Goal: Find specific page/section: Find specific page/section

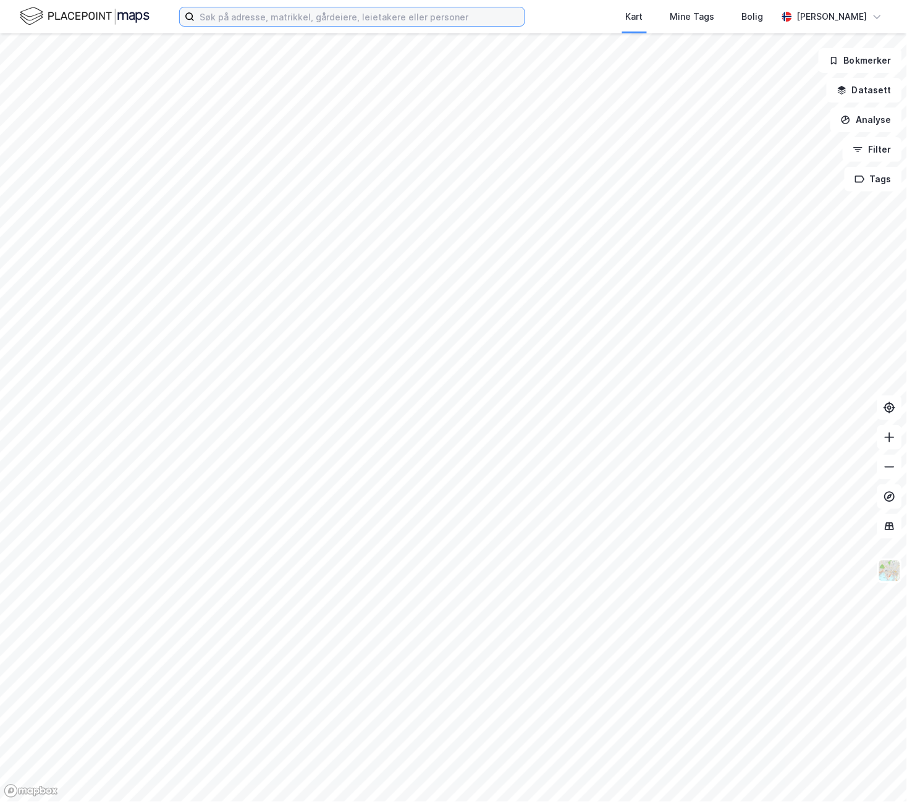
click at [211, 25] on input at bounding box center [360, 16] width 330 height 19
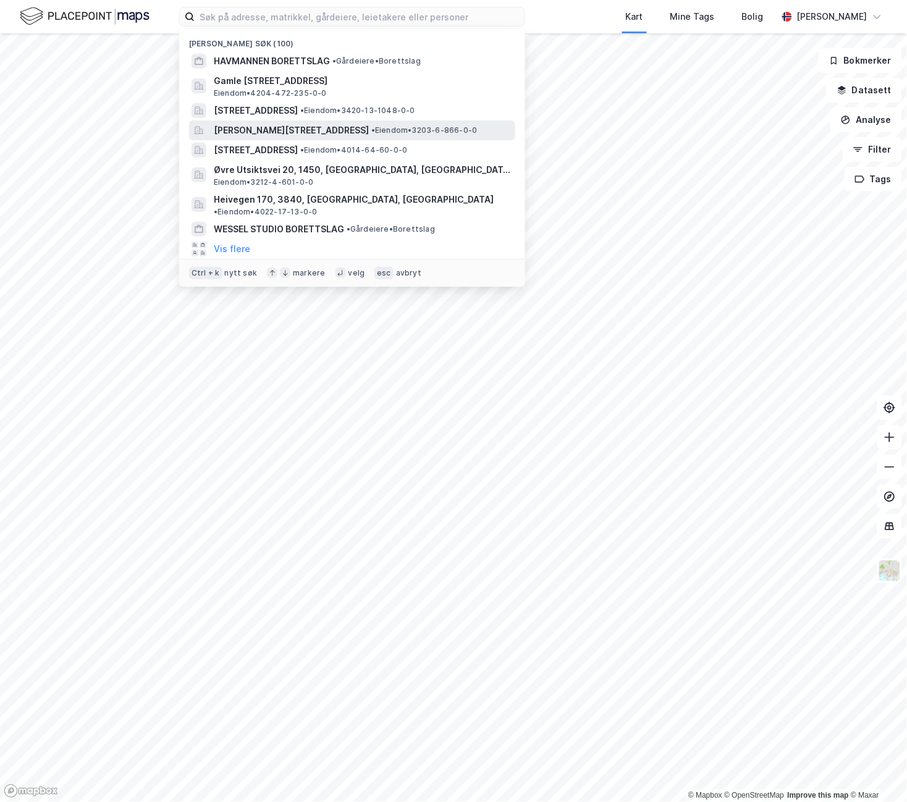
click at [326, 129] on span "[PERSON_NAME][STREET_ADDRESS]" at bounding box center [291, 130] width 155 height 15
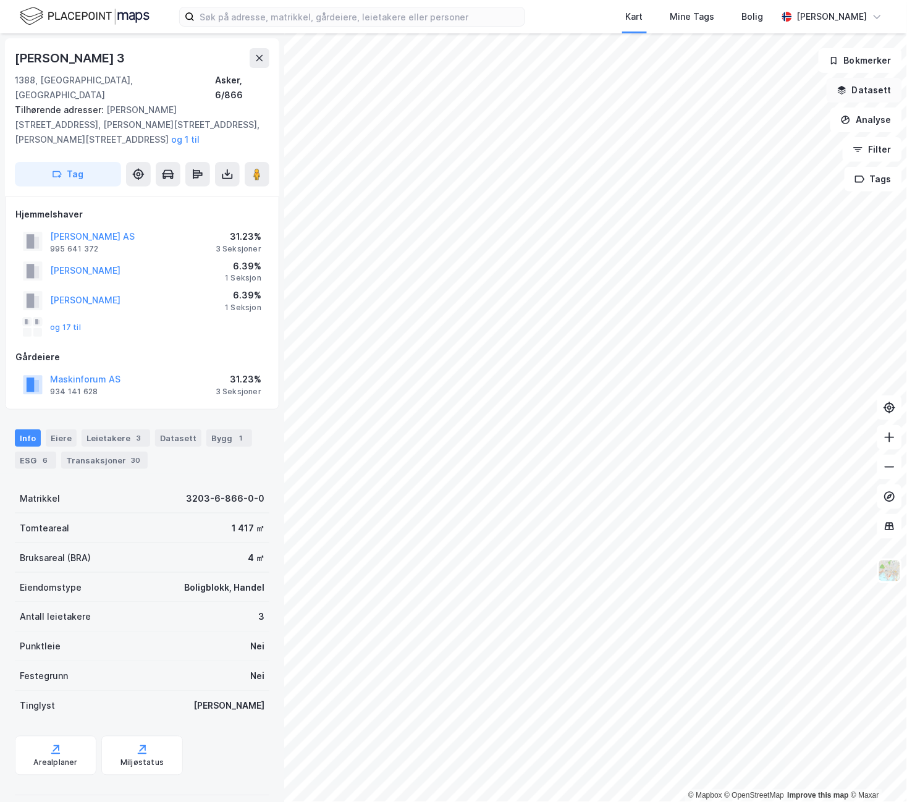
click at [852, 90] on button "Datasett" at bounding box center [863, 90] width 75 height 25
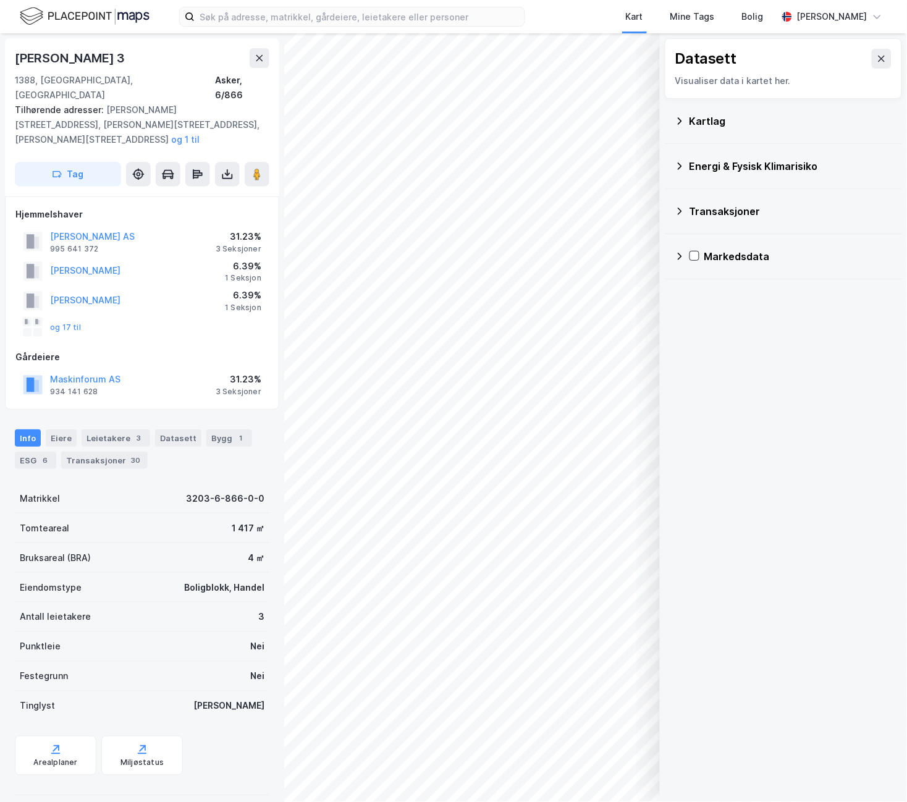
click at [770, 117] on div "Kartlag" at bounding box center [790, 121] width 203 height 15
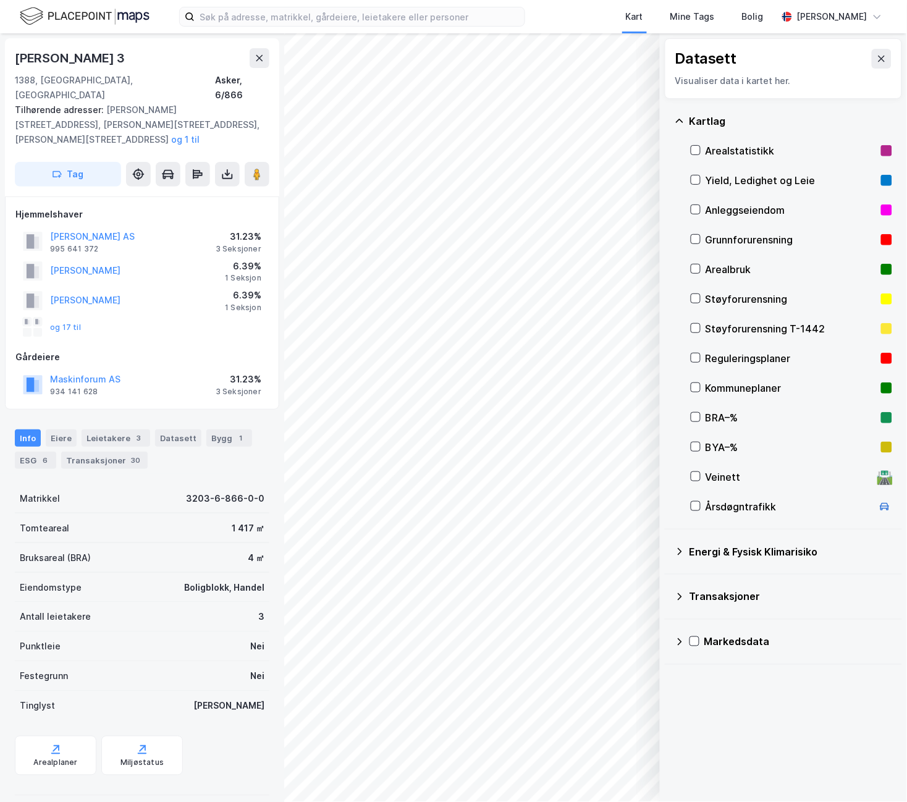
click at [754, 178] on div "Yield, Ledighet og Leie" at bounding box center [790, 180] width 170 height 15
click at [595, 776] on button "Vis" at bounding box center [596, 770] width 103 height 20
